Goal: Navigation & Orientation: Find specific page/section

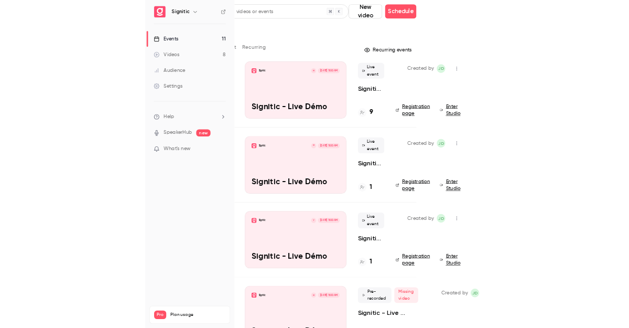
scroll to position [0, 81]
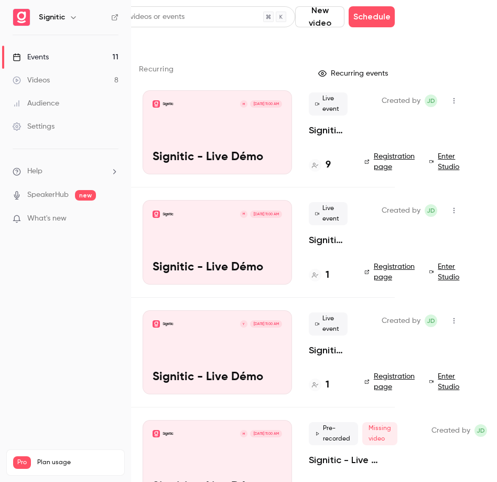
click at [450, 155] on link "Enter Studio" at bounding box center [446, 161] width 33 height 21
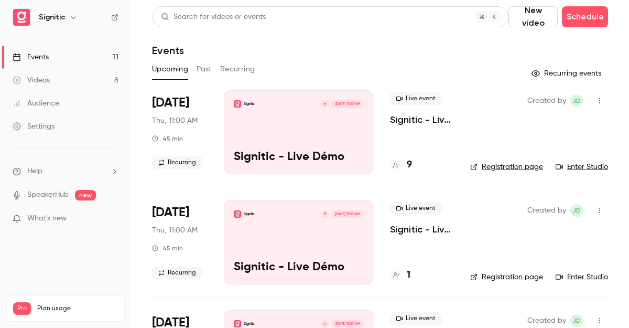
scroll to position [0, 0]
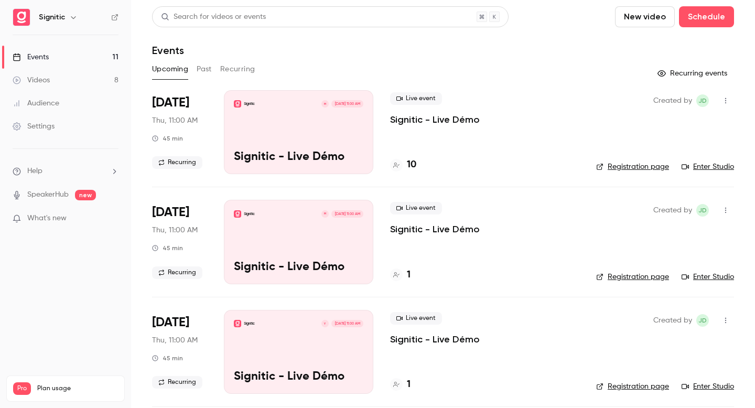
click at [398, 164] on icon at bounding box center [396, 165] width 6 height 6
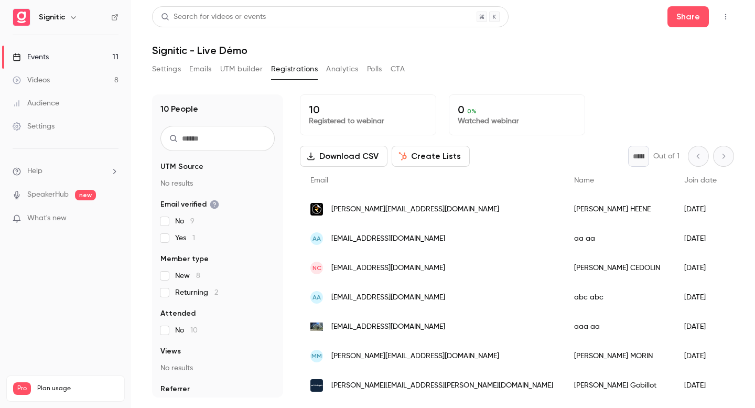
click at [165, 70] on button "Settings" at bounding box center [166, 69] width 29 height 17
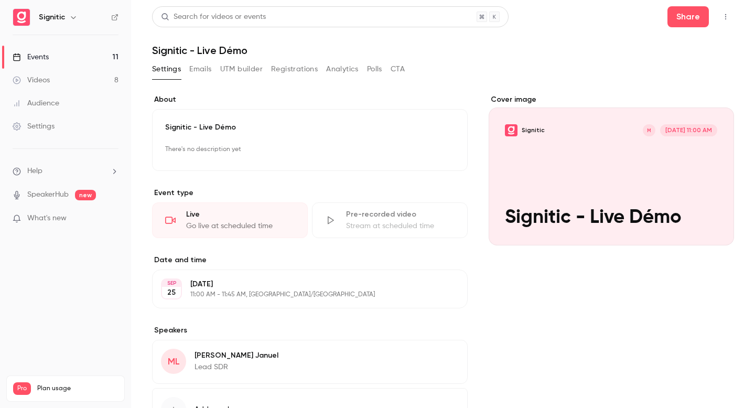
click at [68, 60] on link "Events 11" at bounding box center [65, 57] width 131 height 23
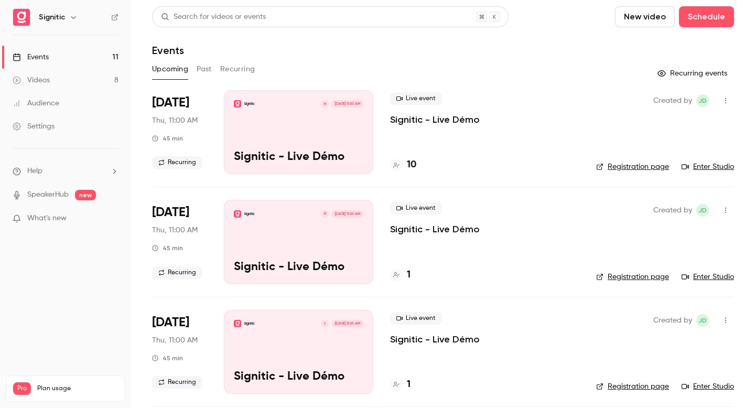
click at [711, 167] on link "Enter Studio" at bounding box center [708, 167] width 52 height 10
